Goal: Check status: Check status

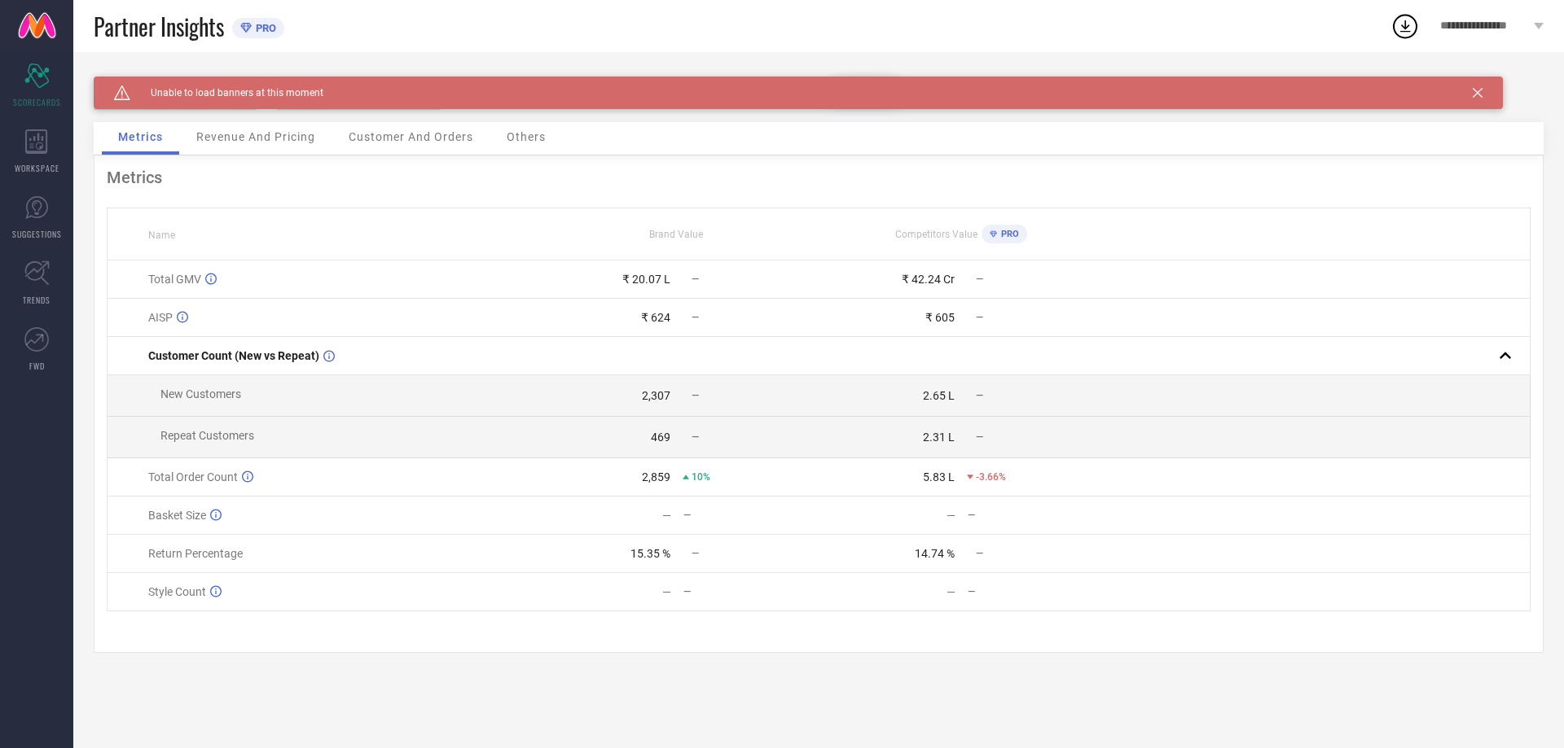
click at [1476, 89] on icon at bounding box center [1477, 93] width 10 height 10
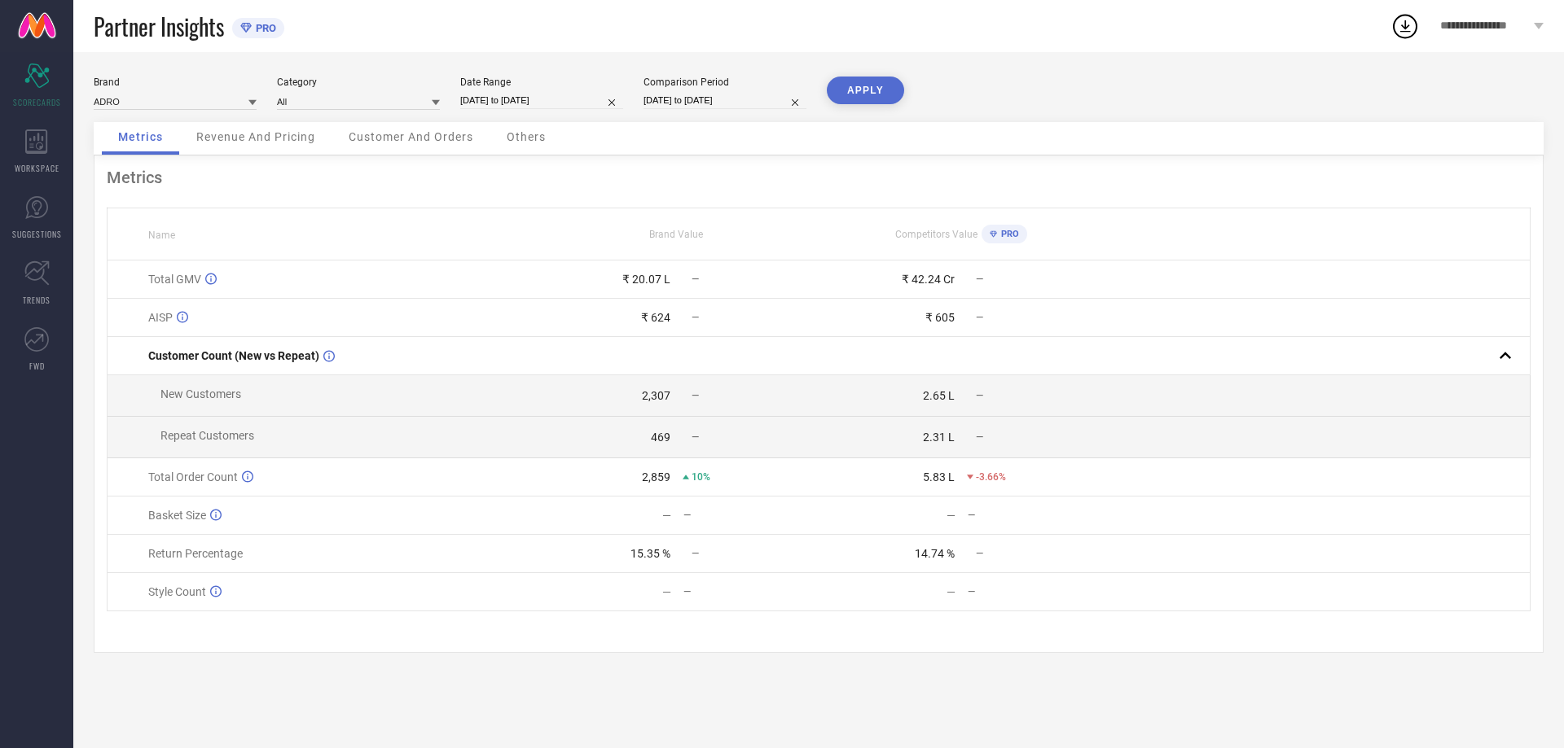
select select "8"
select select "2025"
select select "9"
select select "2025"
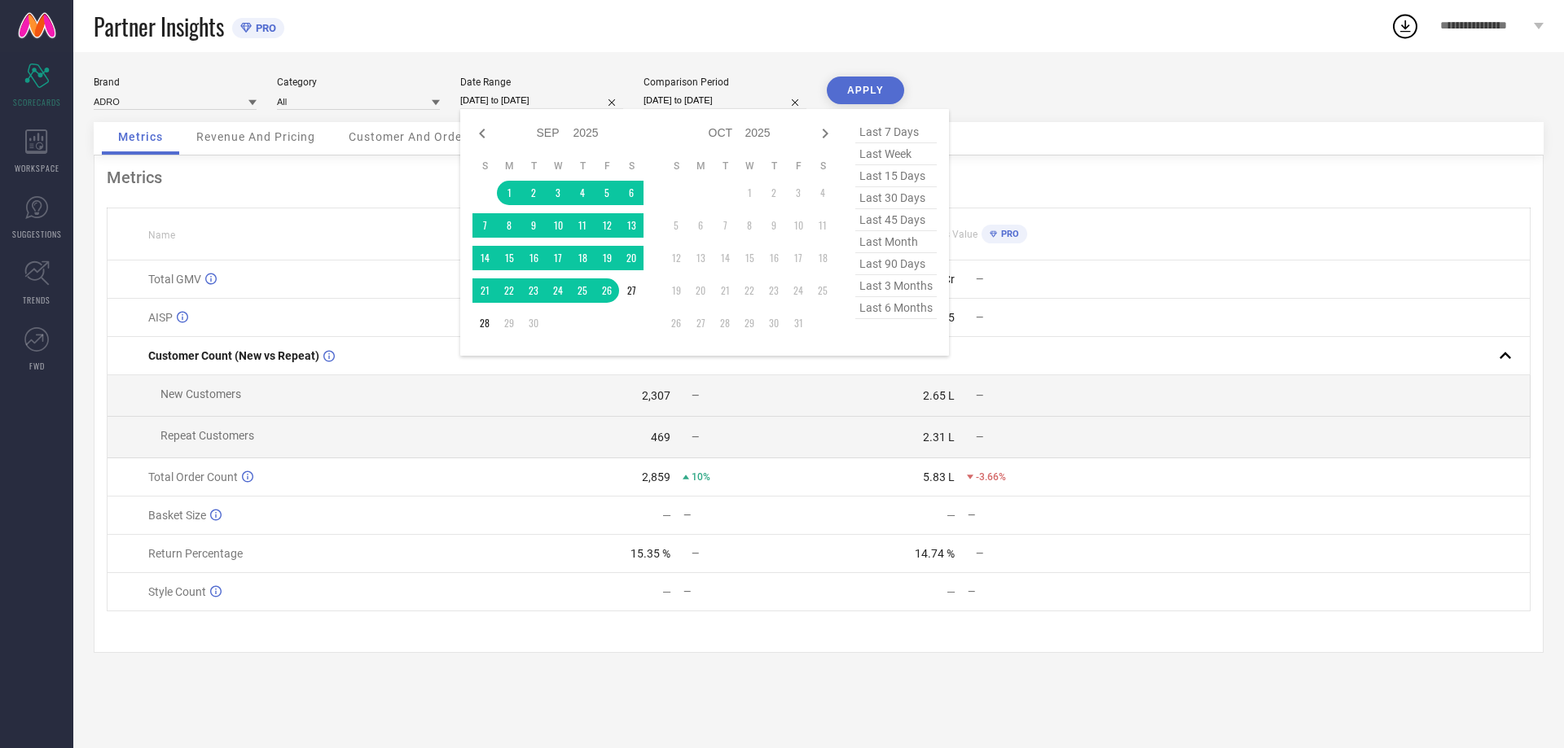
click at [509, 100] on input "[DATE] to [DATE]" at bounding box center [541, 100] width 163 height 17
click at [503, 200] on td "1" at bounding box center [509, 193] width 24 height 24
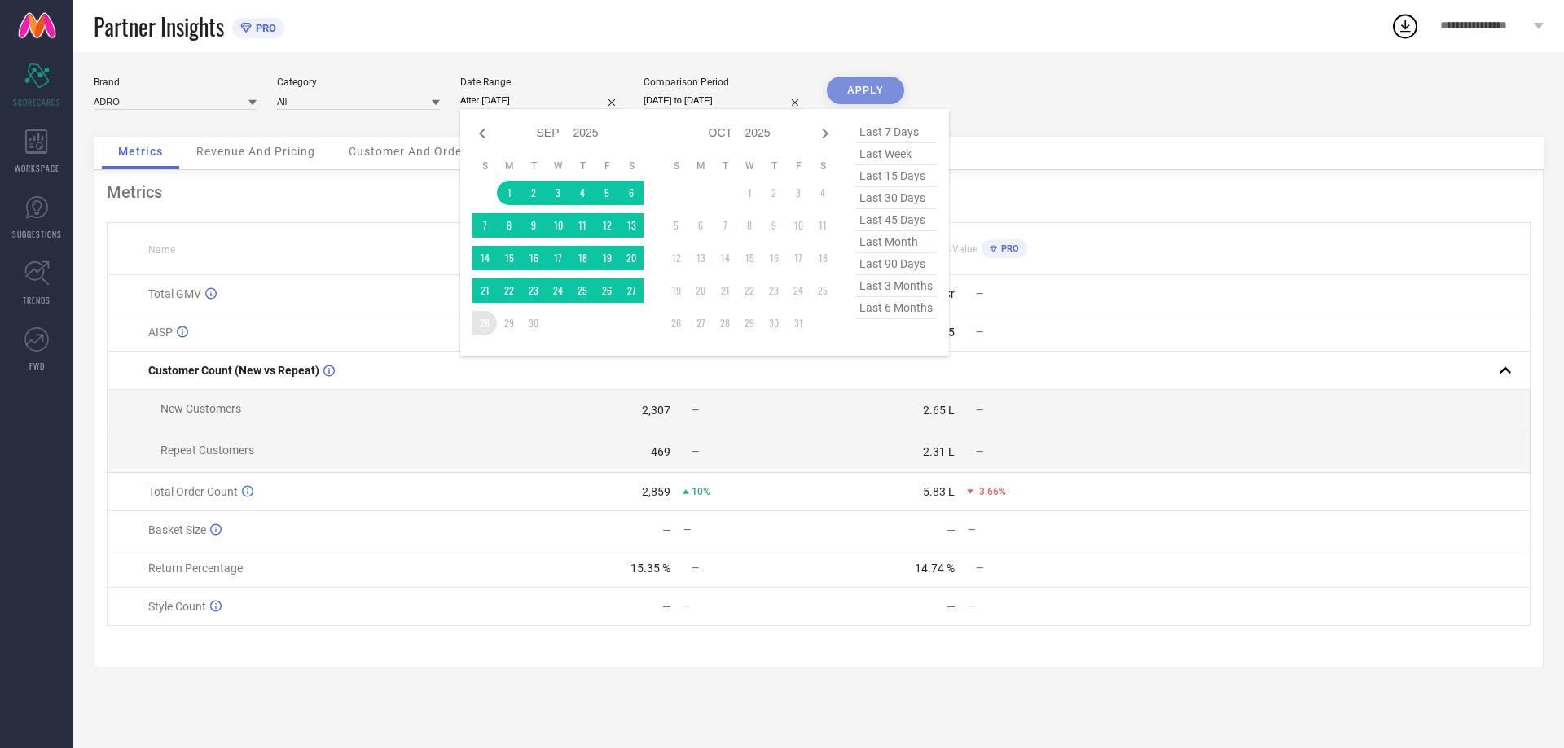
type input "01-09-2025 to 28-09-2025"
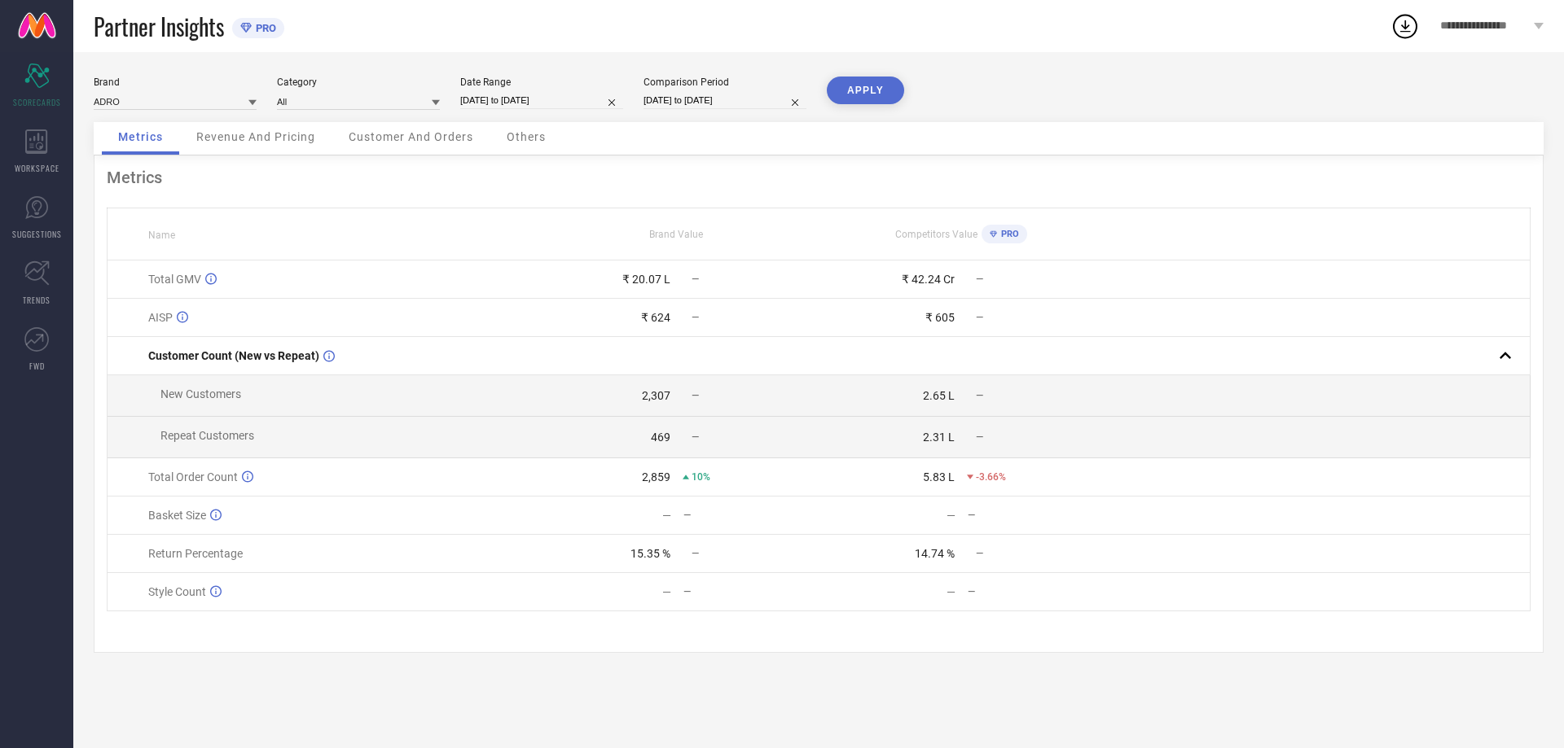
click at [887, 81] on button "APPLY" at bounding box center [865, 91] width 77 height 28
click at [542, 102] on input "01-09-2025 to 28-09-2025" at bounding box center [541, 100] width 163 height 17
select select "8"
select select "2025"
select select "9"
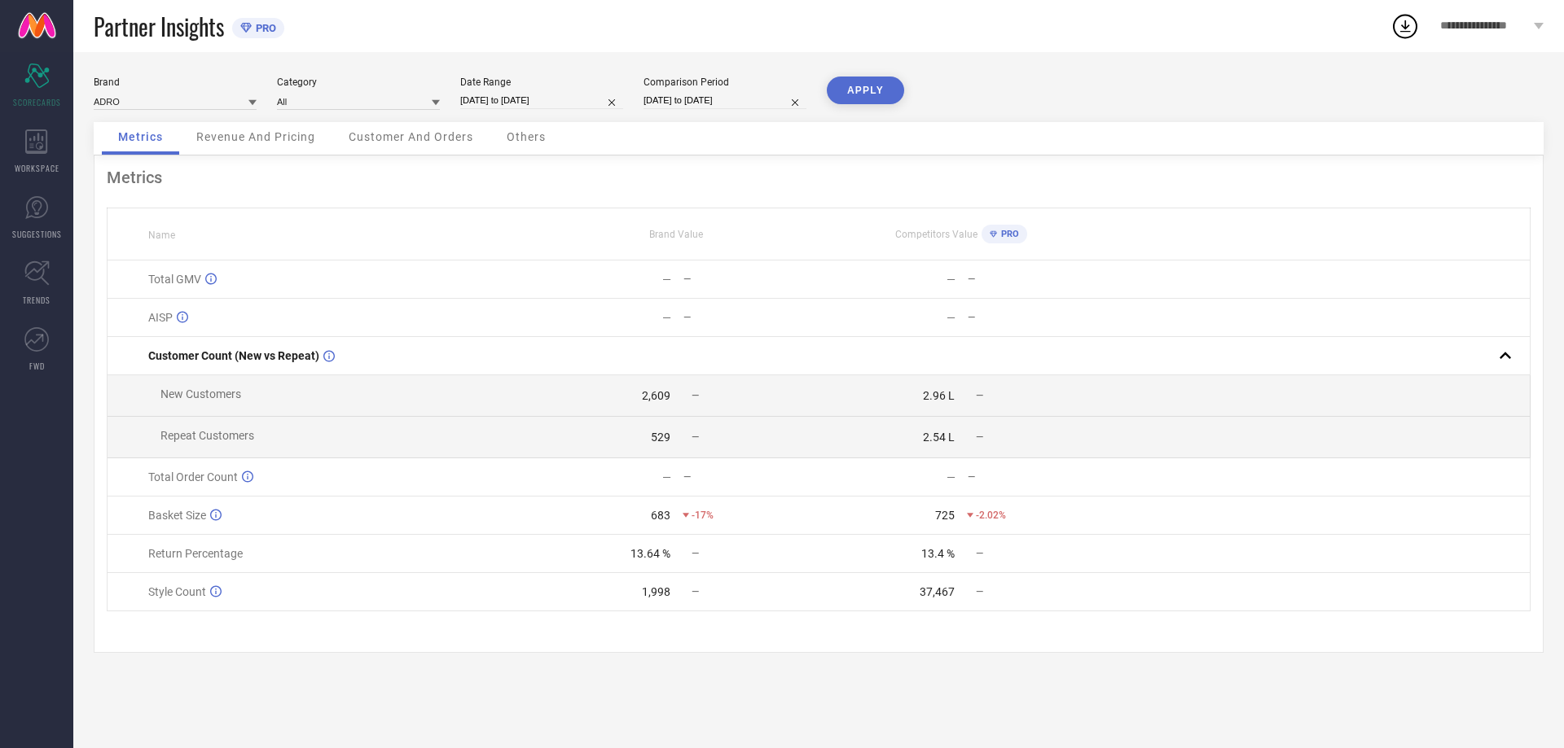
select select "2025"
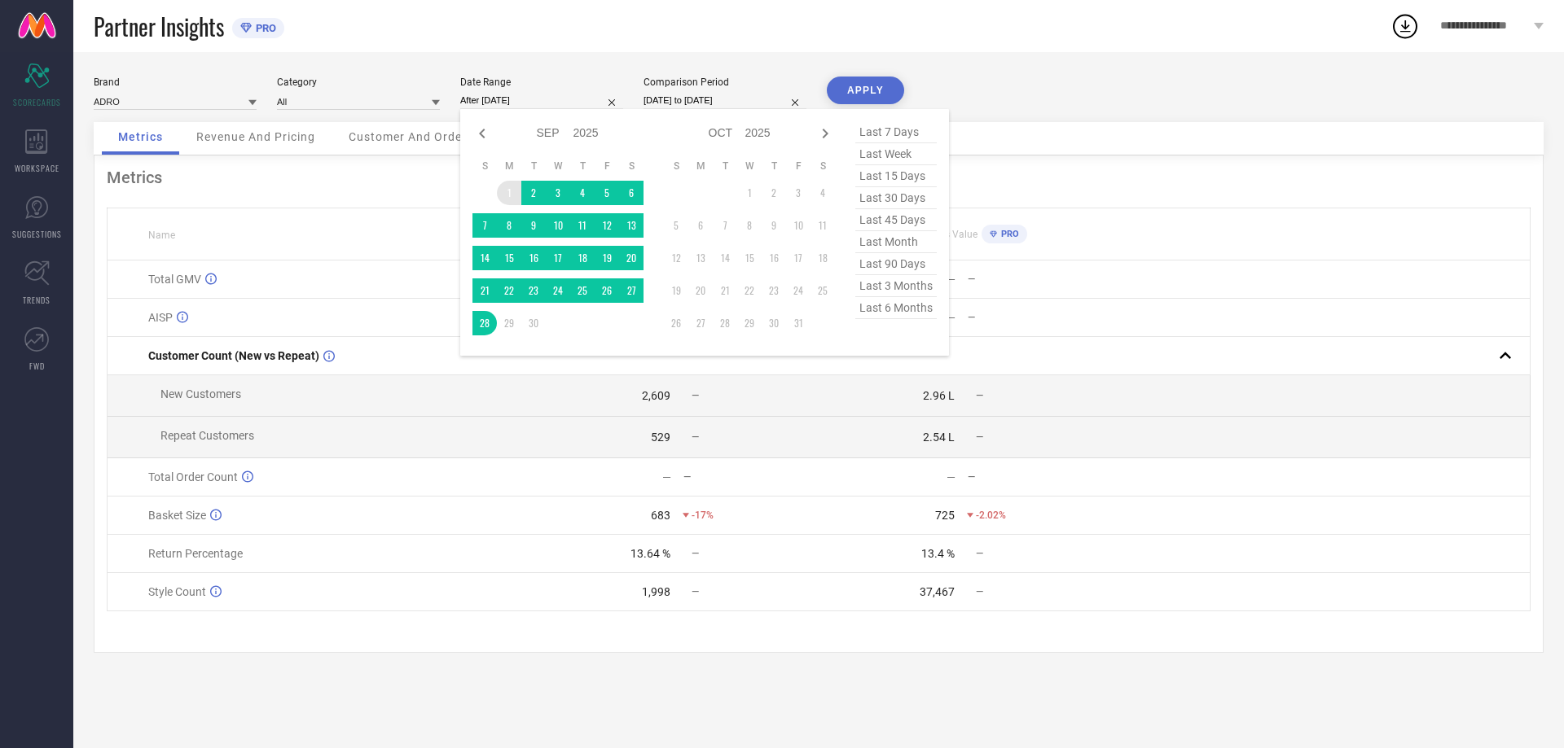
click at [507, 190] on td "1" at bounding box center [509, 193] width 24 height 24
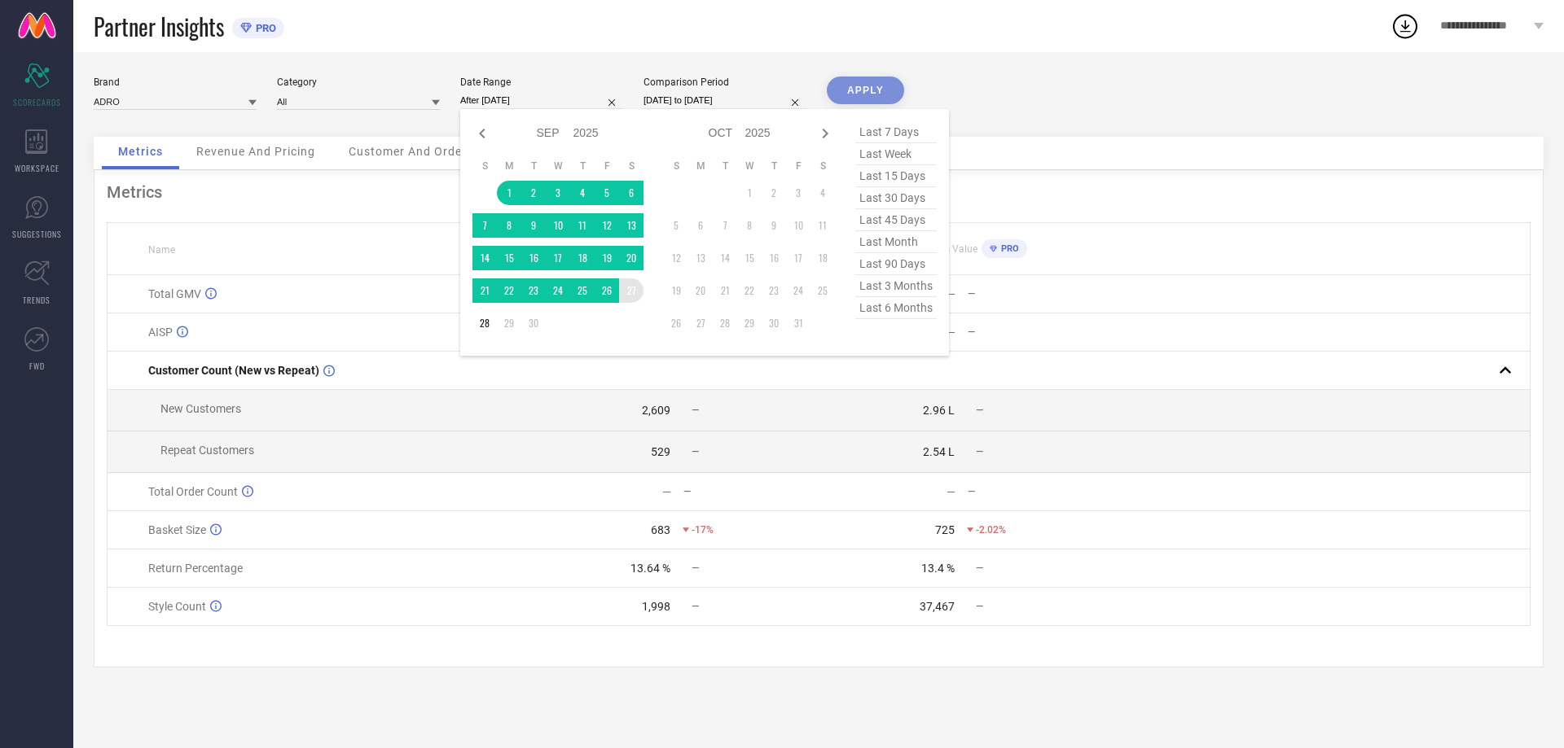
type input "01-09-2025 to 27-09-2025"
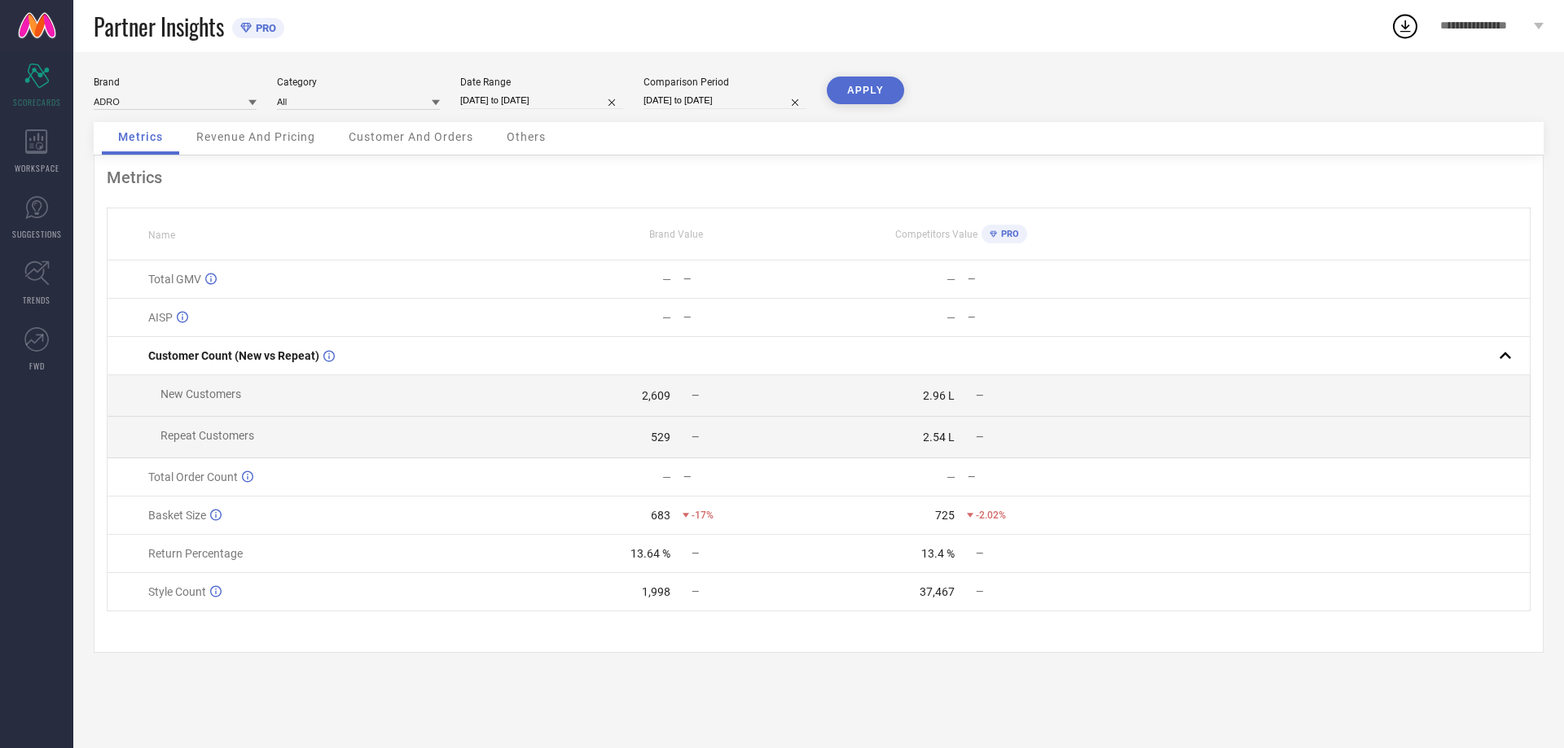
click at [859, 92] on button "APPLY" at bounding box center [865, 91] width 77 height 28
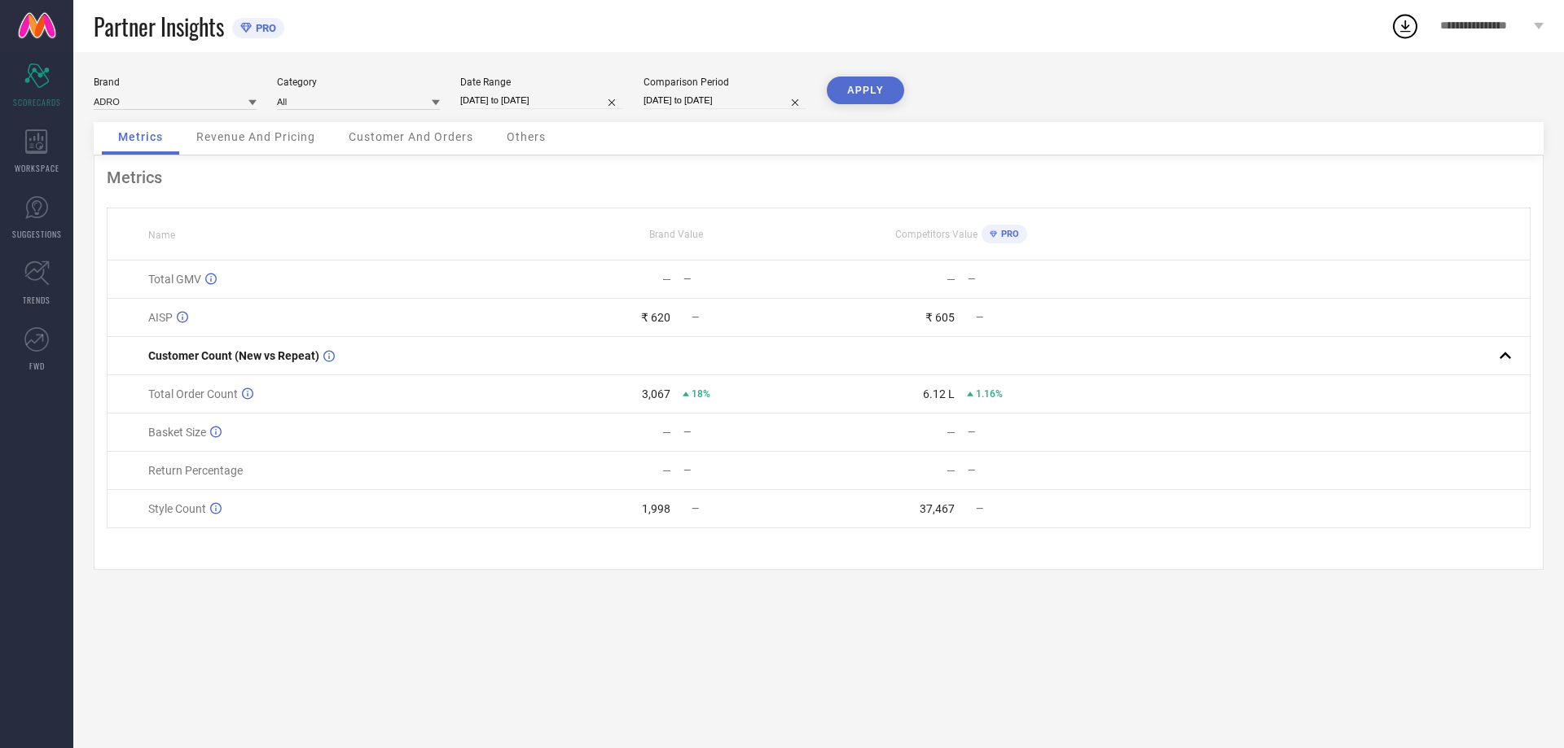
click at [517, 97] on input "01-09-2025 to 27-09-2025" at bounding box center [541, 100] width 163 height 17
select select "8"
select select "2025"
select select "9"
select select "2025"
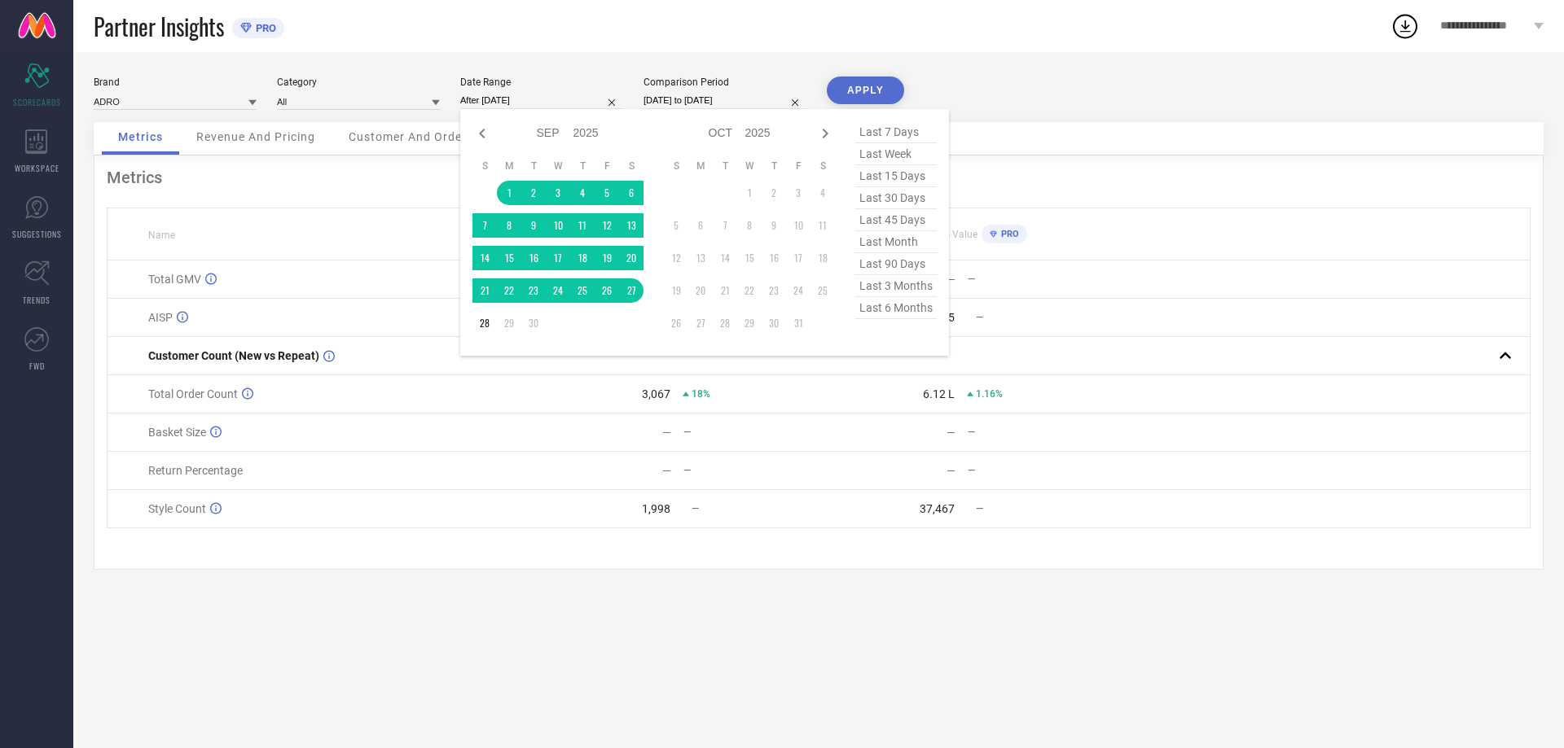
click at [503, 190] on td "1" at bounding box center [509, 193] width 24 height 24
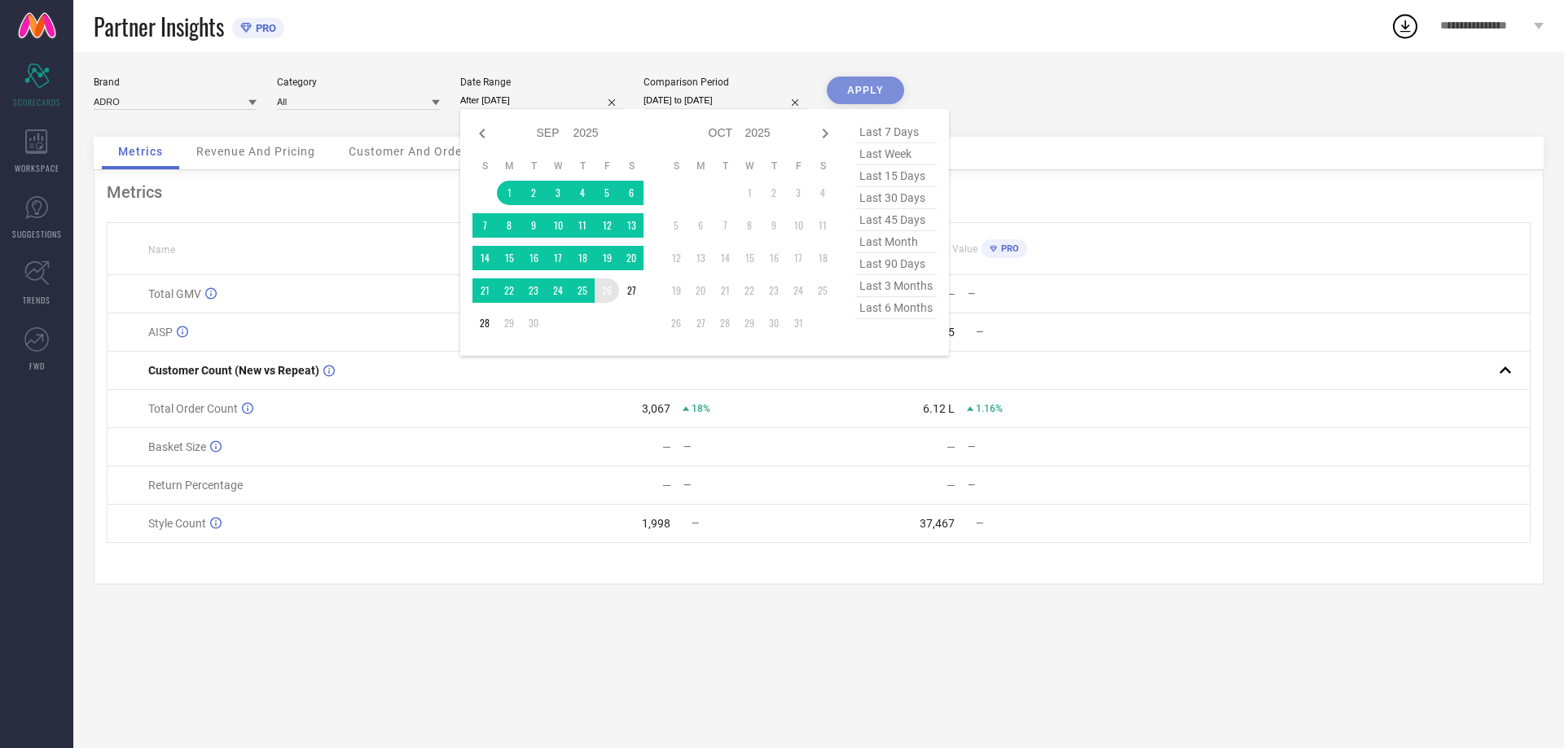
type input "[DATE] to [DATE]"
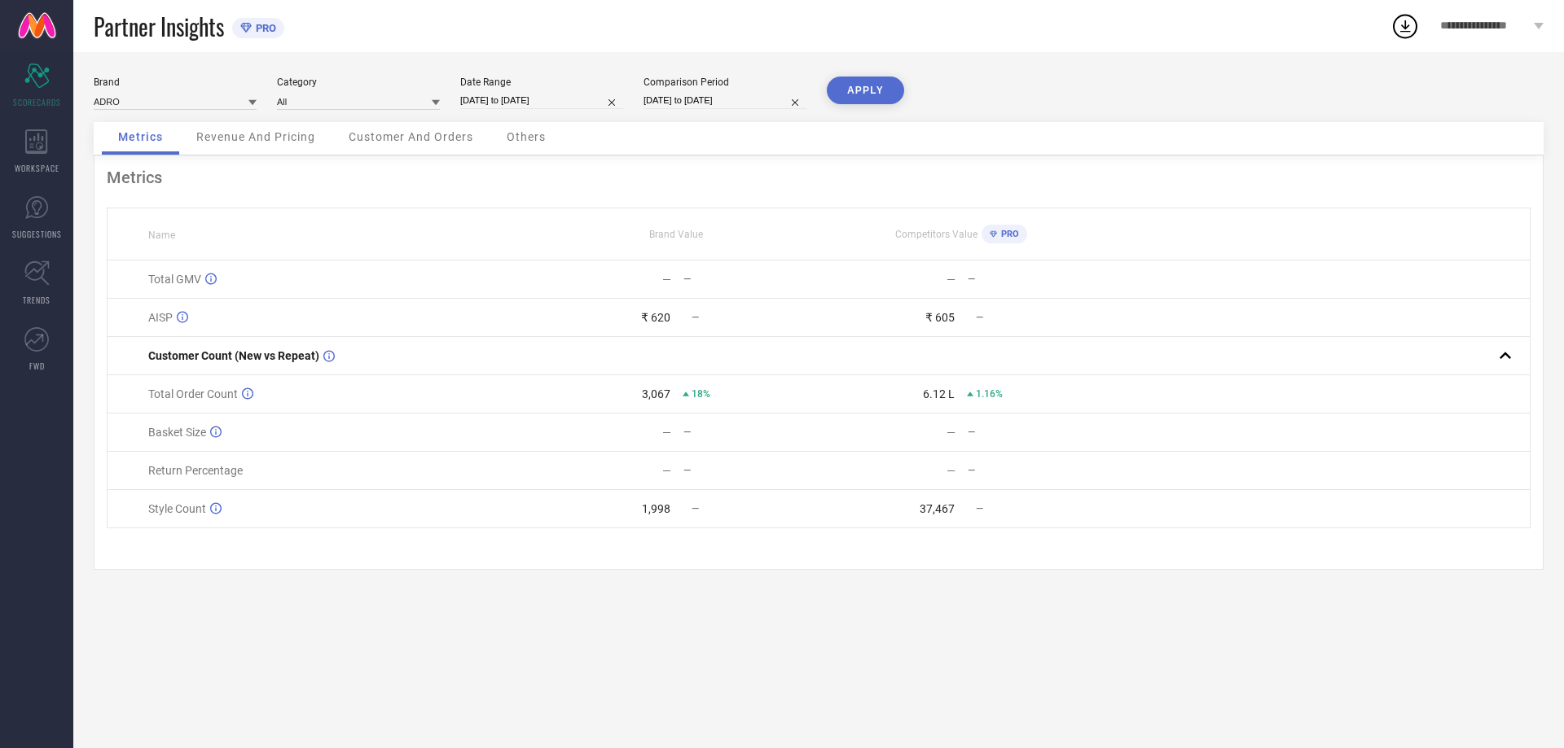
click at [883, 72] on div "Brand ADRO Category All Date Range 01-09-2025 to 26-09-2025 Comparison Period 1…" at bounding box center [818, 400] width 1490 height 696
click at [872, 95] on button "APPLY" at bounding box center [865, 91] width 77 height 28
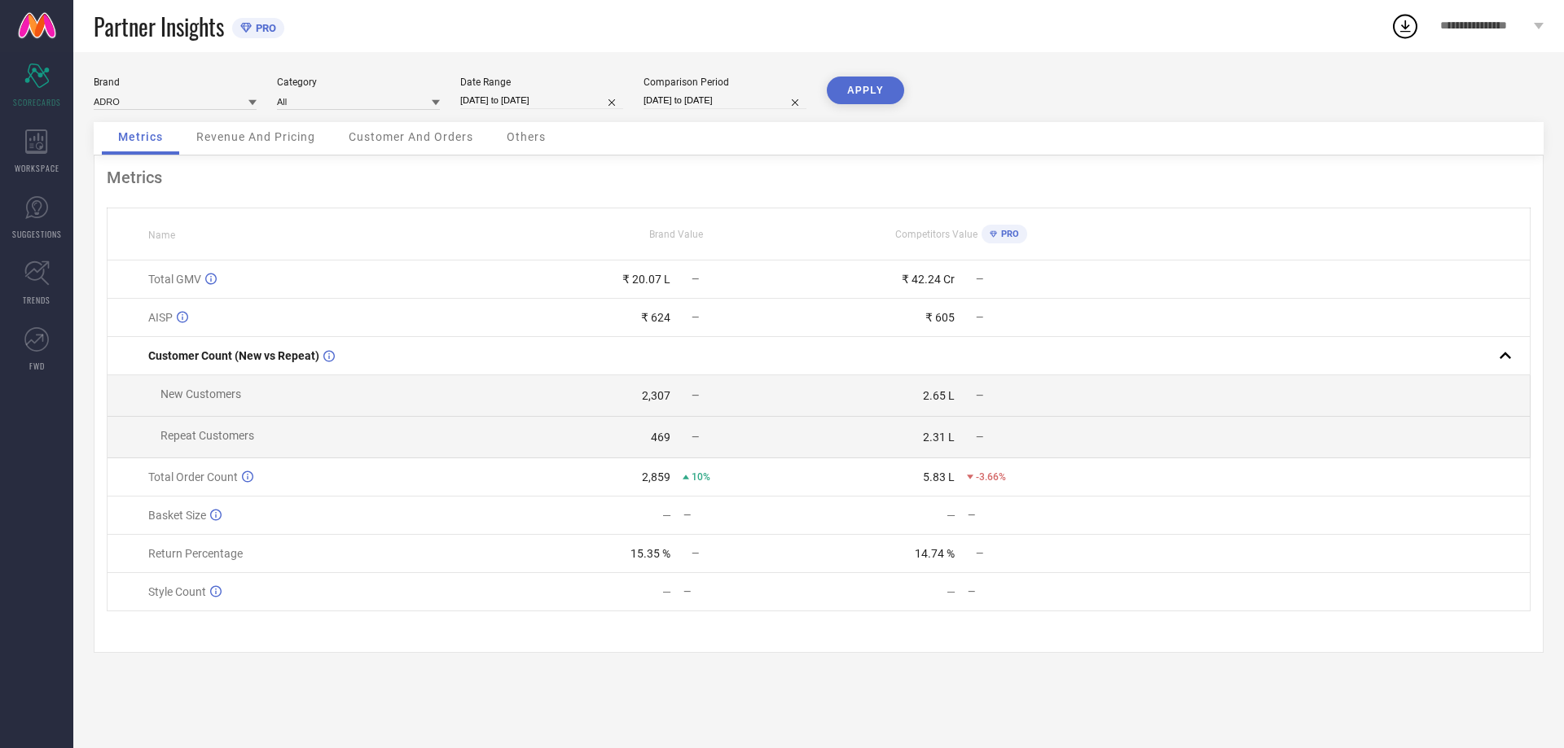
click at [540, 99] on input "[DATE] to [DATE]" at bounding box center [541, 100] width 163 height 17
select select "8"
select select "2025"
select select "9"
select select "2025"
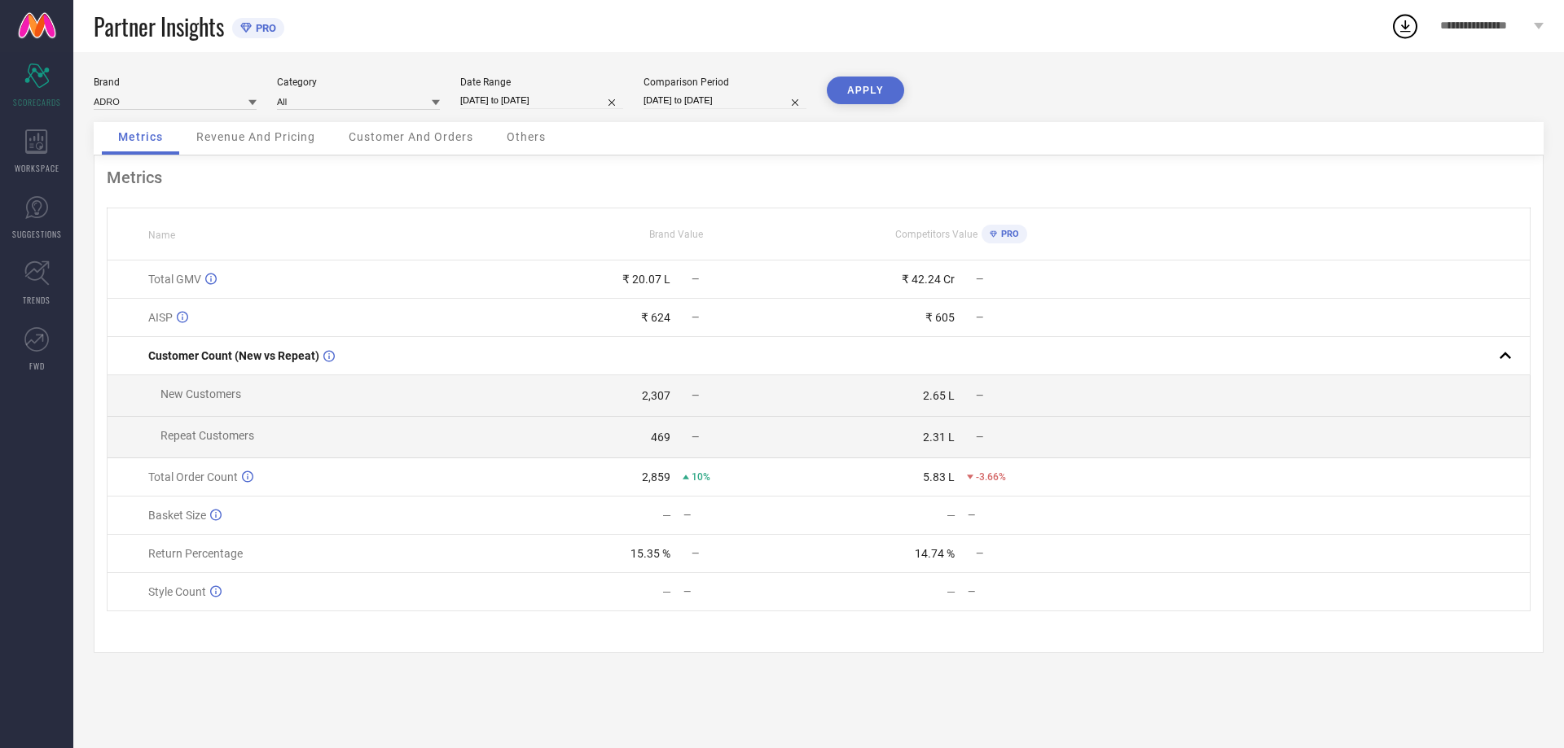
click at [662, 33] on div "Partner Insights PRO" at bounding box center [742, 26] width 1296 height 52
click at [564, 104] on input "[DATE] to [DATE]" at bounding box center [541, 100] width 163 height 17
select select "8"
select select "2025"
select select "9"
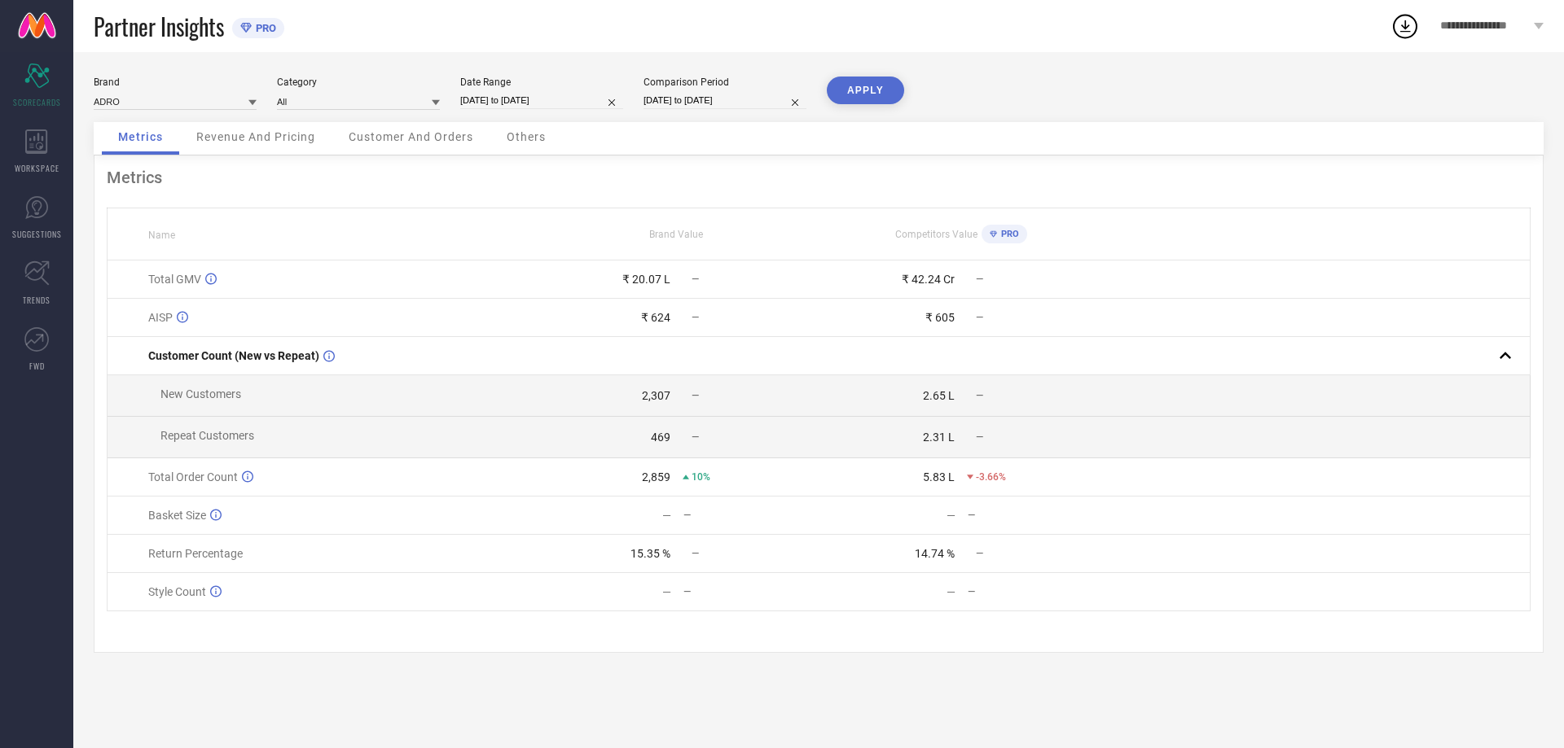
select select "2025"
